Goal: Task Accomplishment & Management: Use online tool/utility

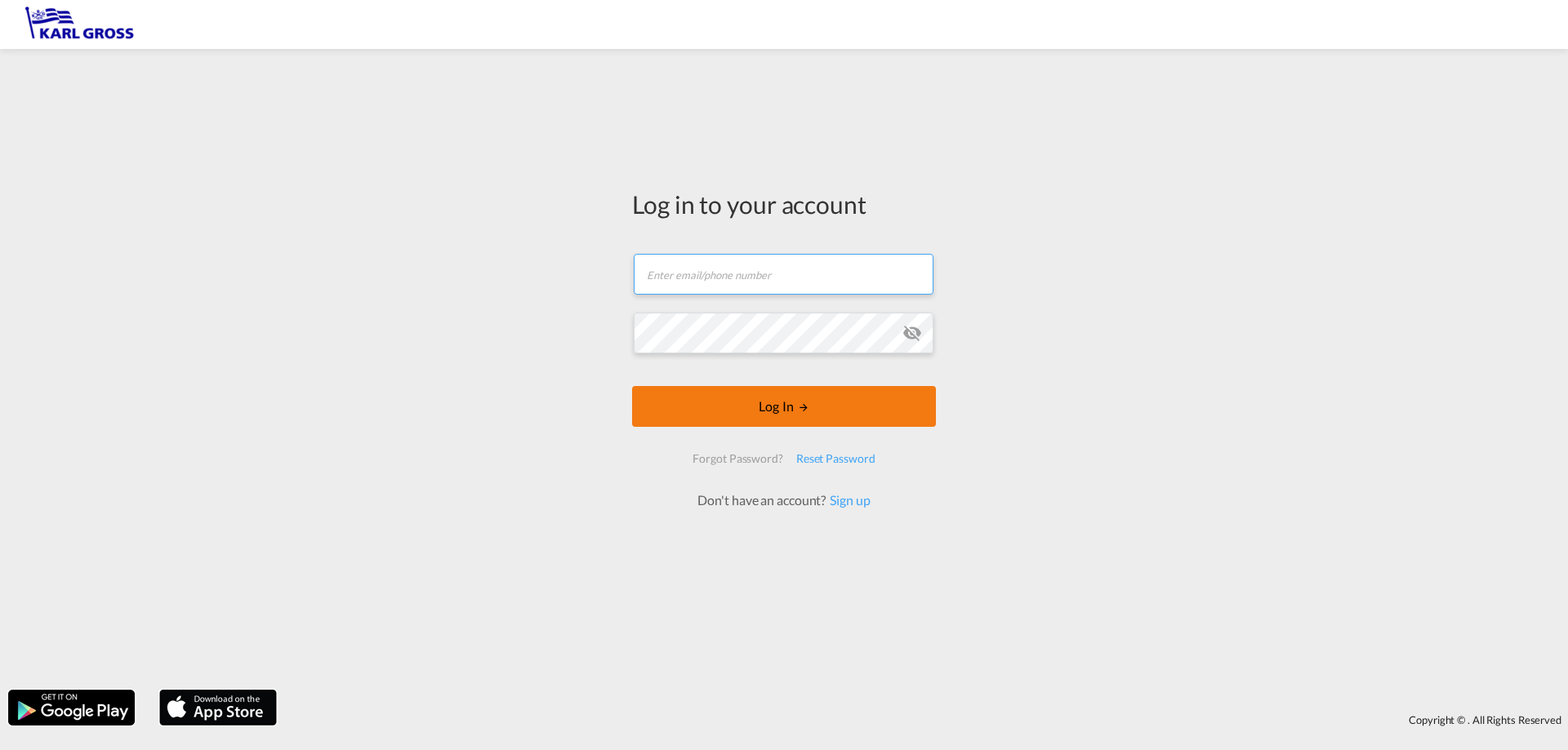
type input "[EMAIL_ADDRESS][DOMAIN_NAME]"
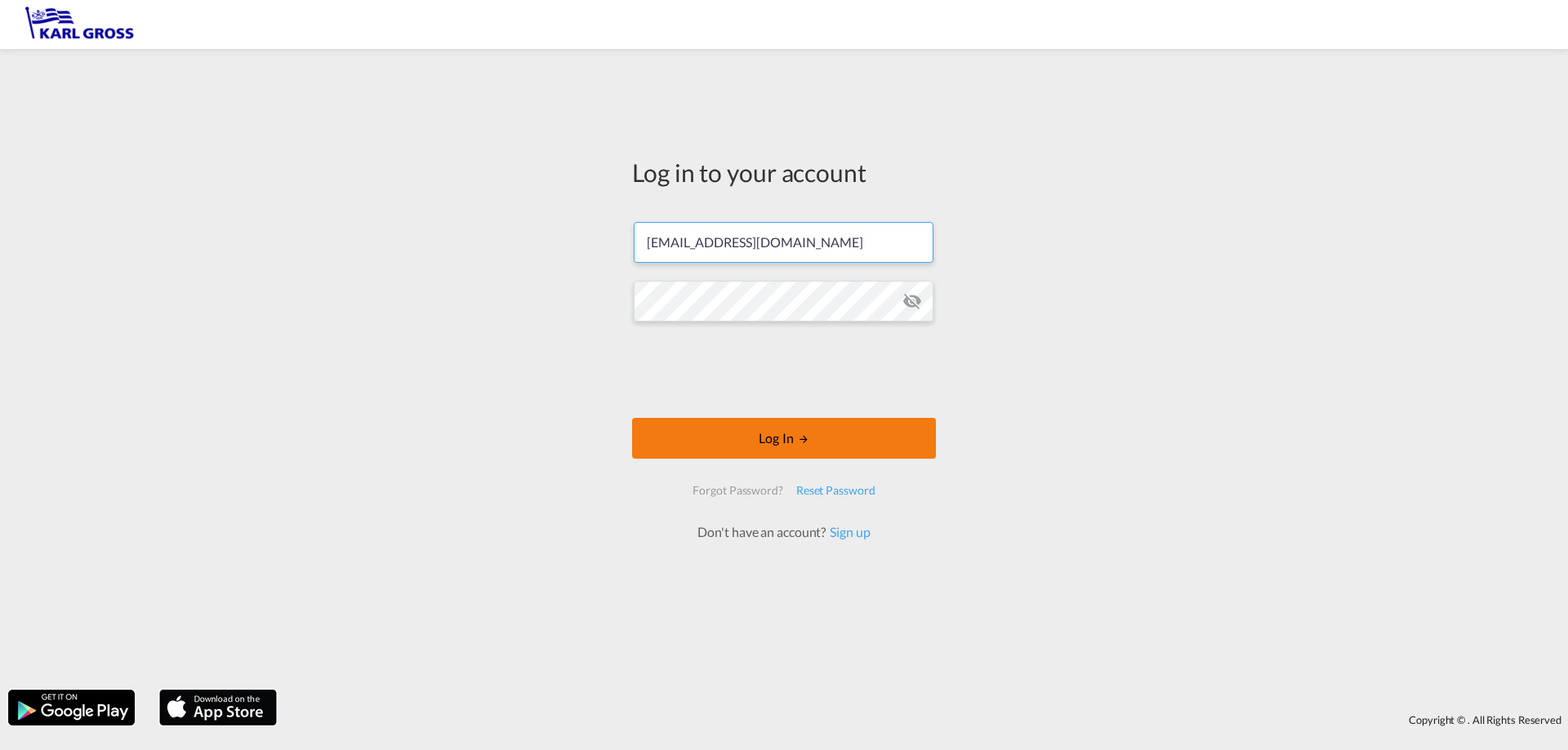
click at [800, 407] on form "[EMAIL_ADDRESS][DOMAIN_NAME] Password field is required Log In Forgot Password?…" at bounding box center [784, 373] width 304 height 336
click at [811, 436] on button "Log In" at bounding box center [784, 438] width 304 height 41
click at [739, 443] on button "Log In" at bounding box center [784, 438] width 304 height 41
click at [863, 450] on button "Log In" at bounding box center [784, 438] width 304 height 41
click at [826, 444] on button "Log In" at bounding box center [784, 438] width 304 height 41
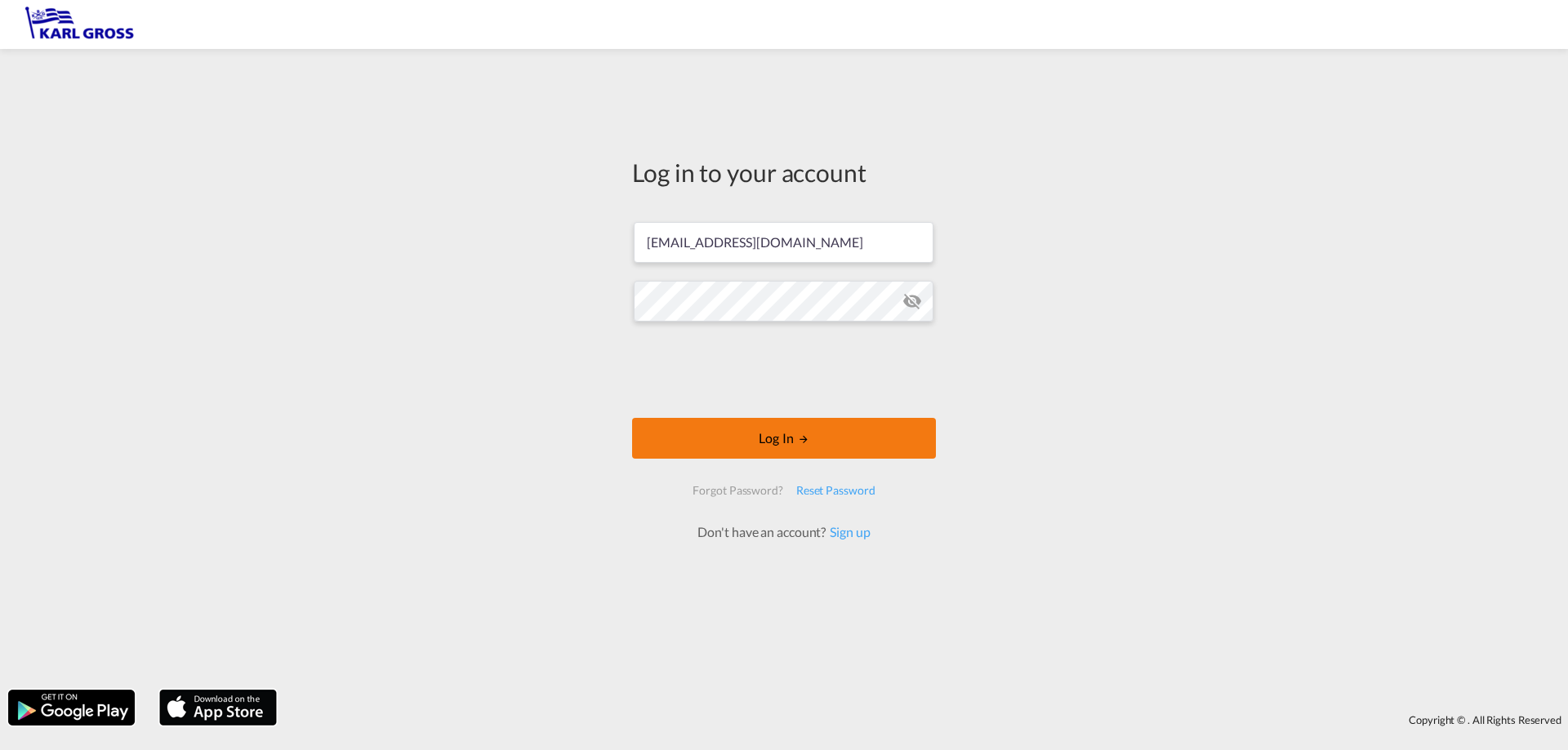
click at [807, 425] on button "Log In" at bounding box center [784, 438] width 304 height 41
click at [807, 429] on button "Log In" at bounding box center [784, 438] width 304 height 41
click at [721, 434] on button "Log In" at bounding box center [784, 438] width 304 height 41
